Goal: Find contact information: Find contact information

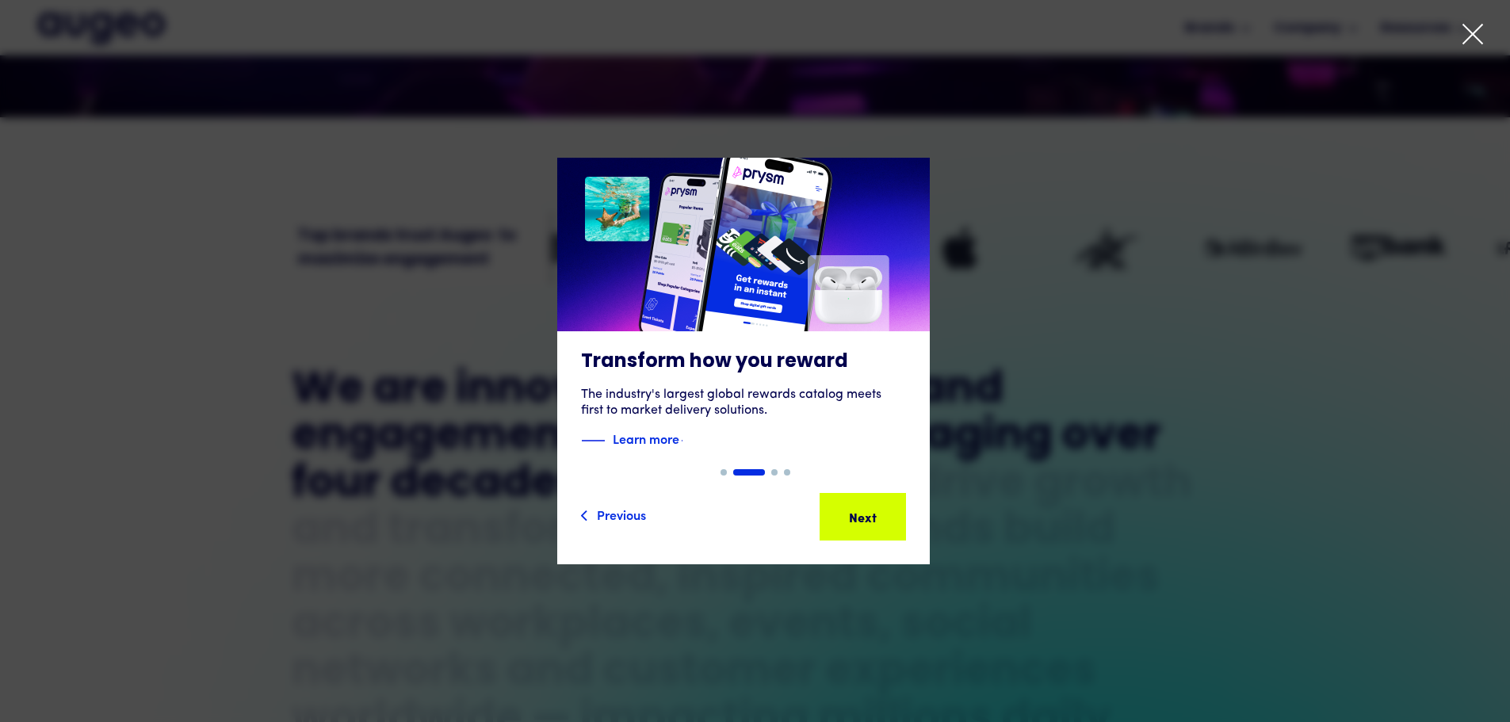
click at [1468, 35] on icon at bounding box center [1473, 34] width 24 height 24
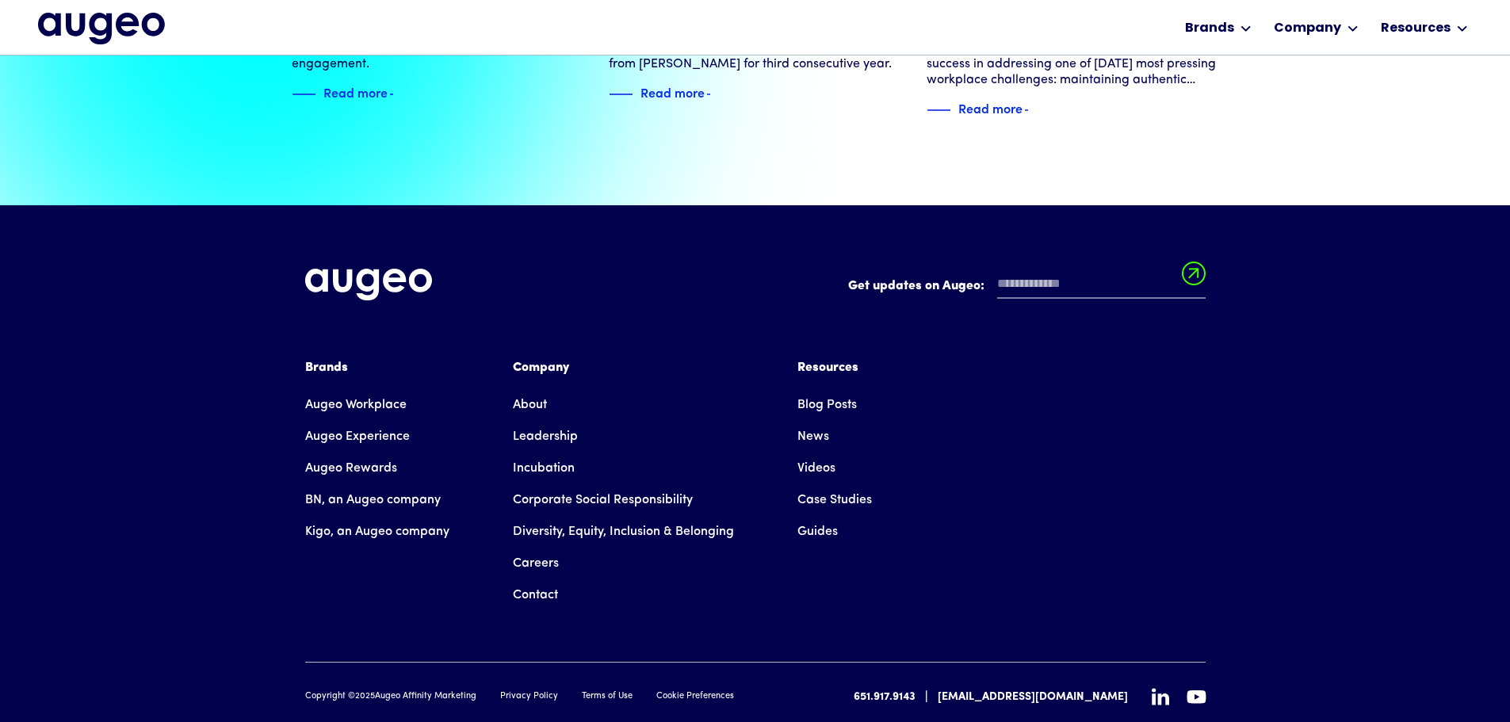
scroll to position [3628, 0]
click at [541, 579] on link "Contact" at bounding box center [535, 595] width 45 height 32
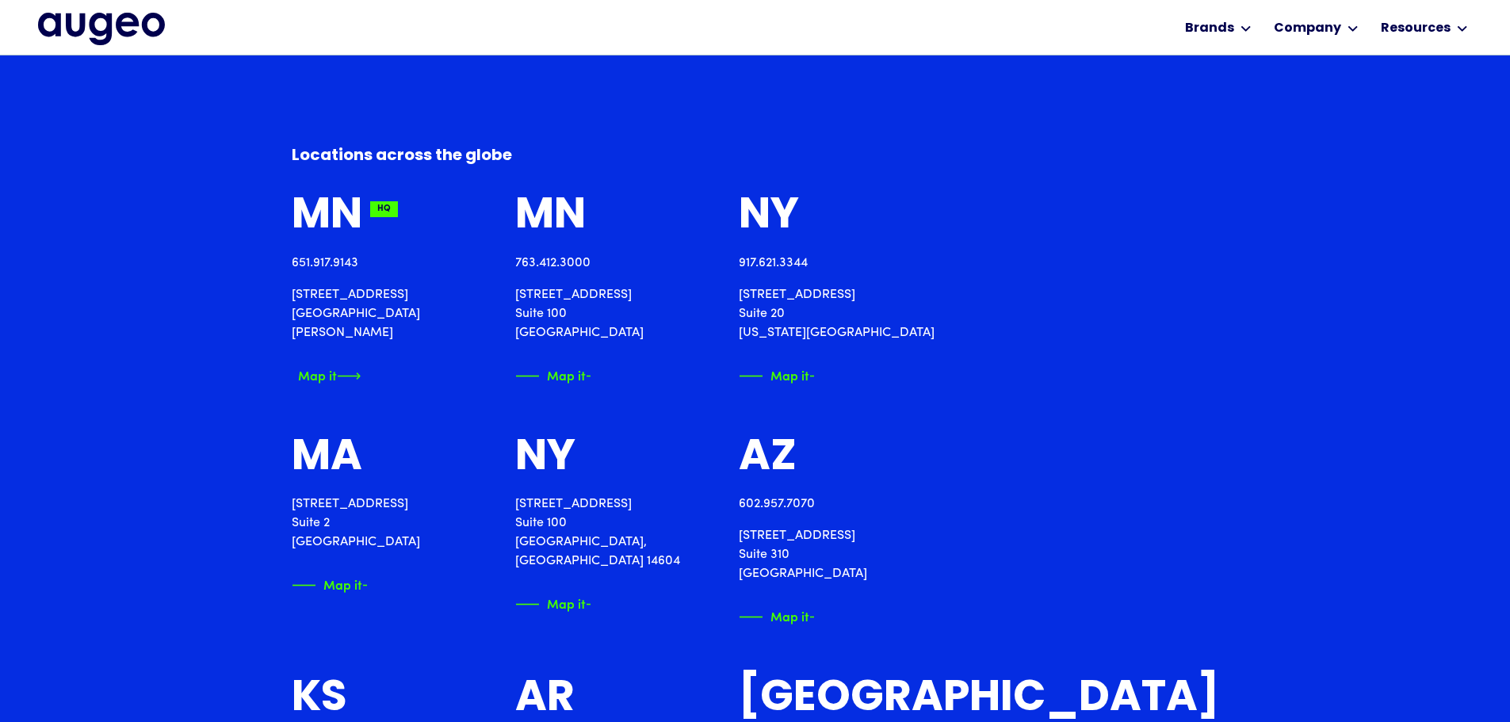
scroll to position [1837, 0]
drag, startPoint x: 372, startPoint y: 255, endPoint x: 288, endPoint y: 260, distance: 83.3
click at [288, 260] on div "Locations across the [GEOGRAPHIC_DATA] 651.917.9143 [STREET_ADDRESS][PERSON_NAM…" at bounding box center [755, 619] width 1510 height 1154
copy link "651.917.9143"
drag, startPoint x: 415, startPoint y: 292, endPoint x: 291, endPoint y: 292, distance: 124.4
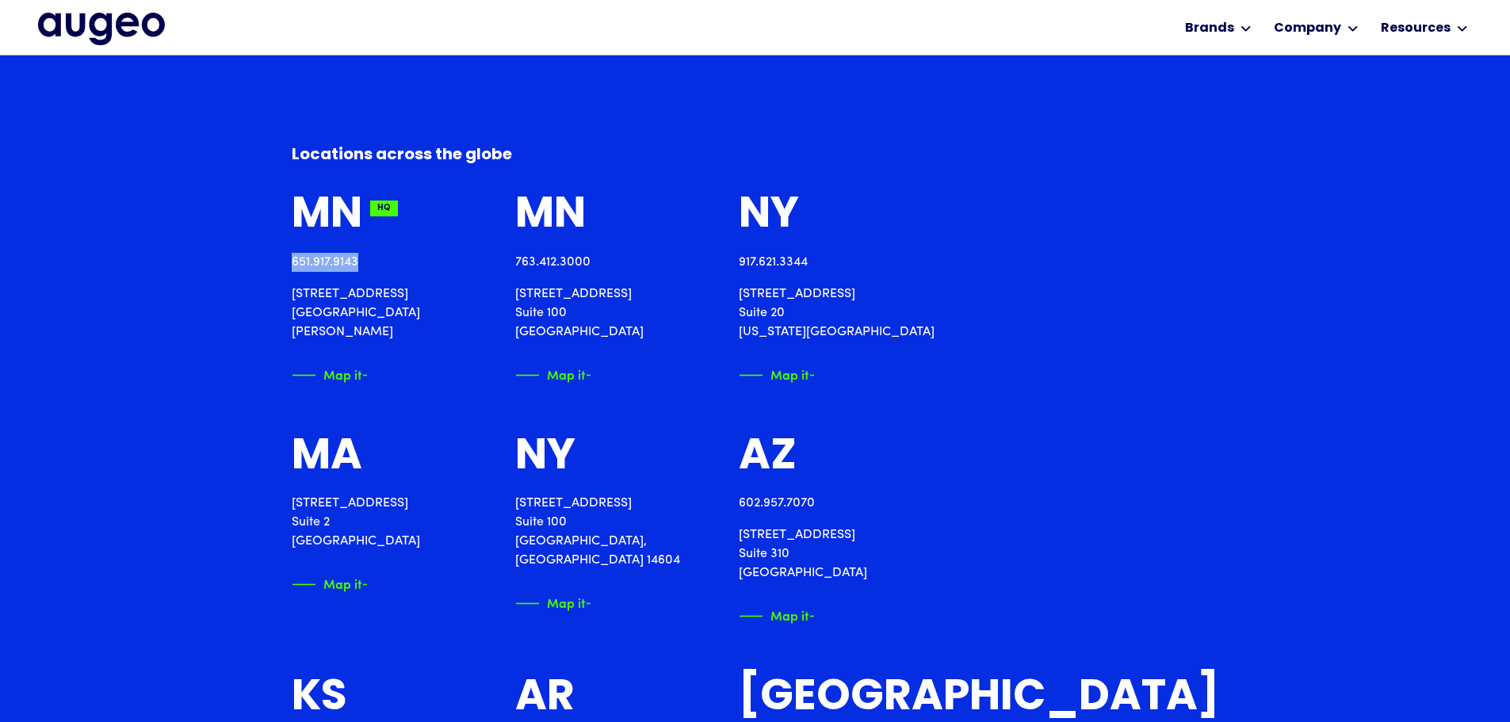
click at [292, 292] on div "MN HQ 651.917.9143 [STREET_ADDRESS][PERSON_NAME] Map it MN HQ 763.412.[STREET_A…" at bounding box center [755, 644] width 927 height 902
copy p "[STREET_ADDRESS]"
